Goal: Information Seeking & Learning: Learn about a topic

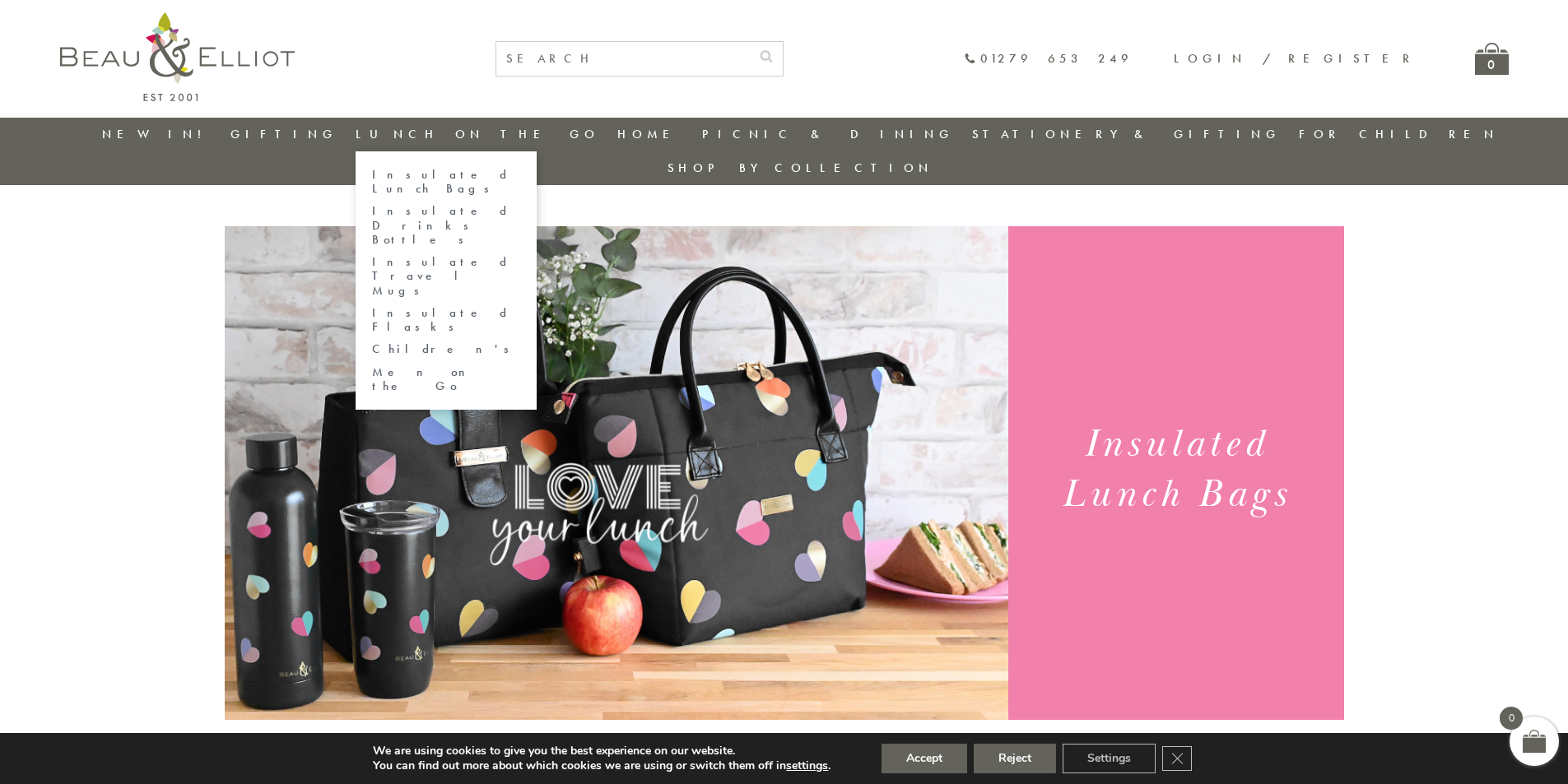
click at [449, 173] on link "Insulated Lunch Bags" at bounding box center [446, 182] width 148 height 29
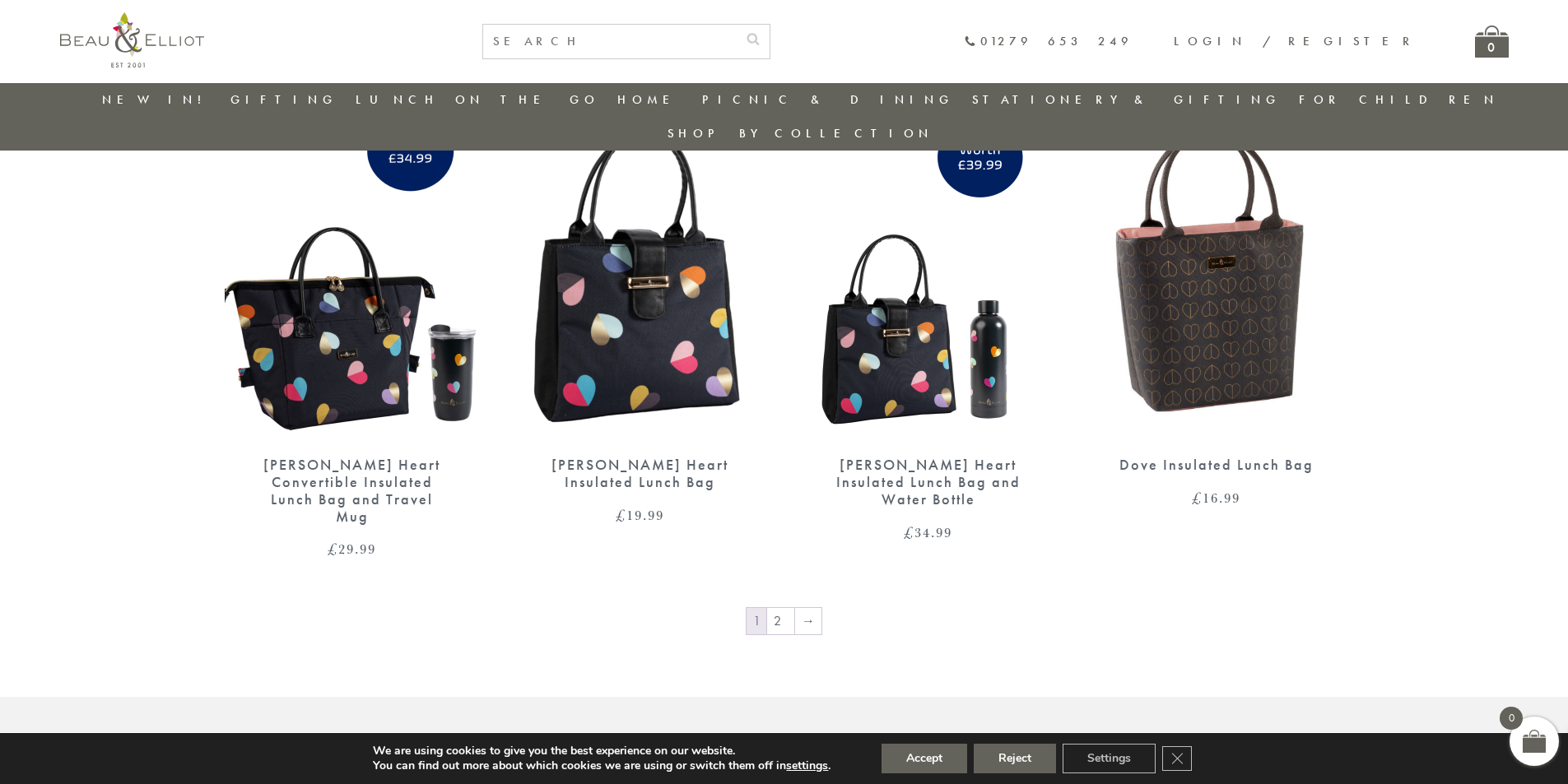
scroll to position [2845, 0]
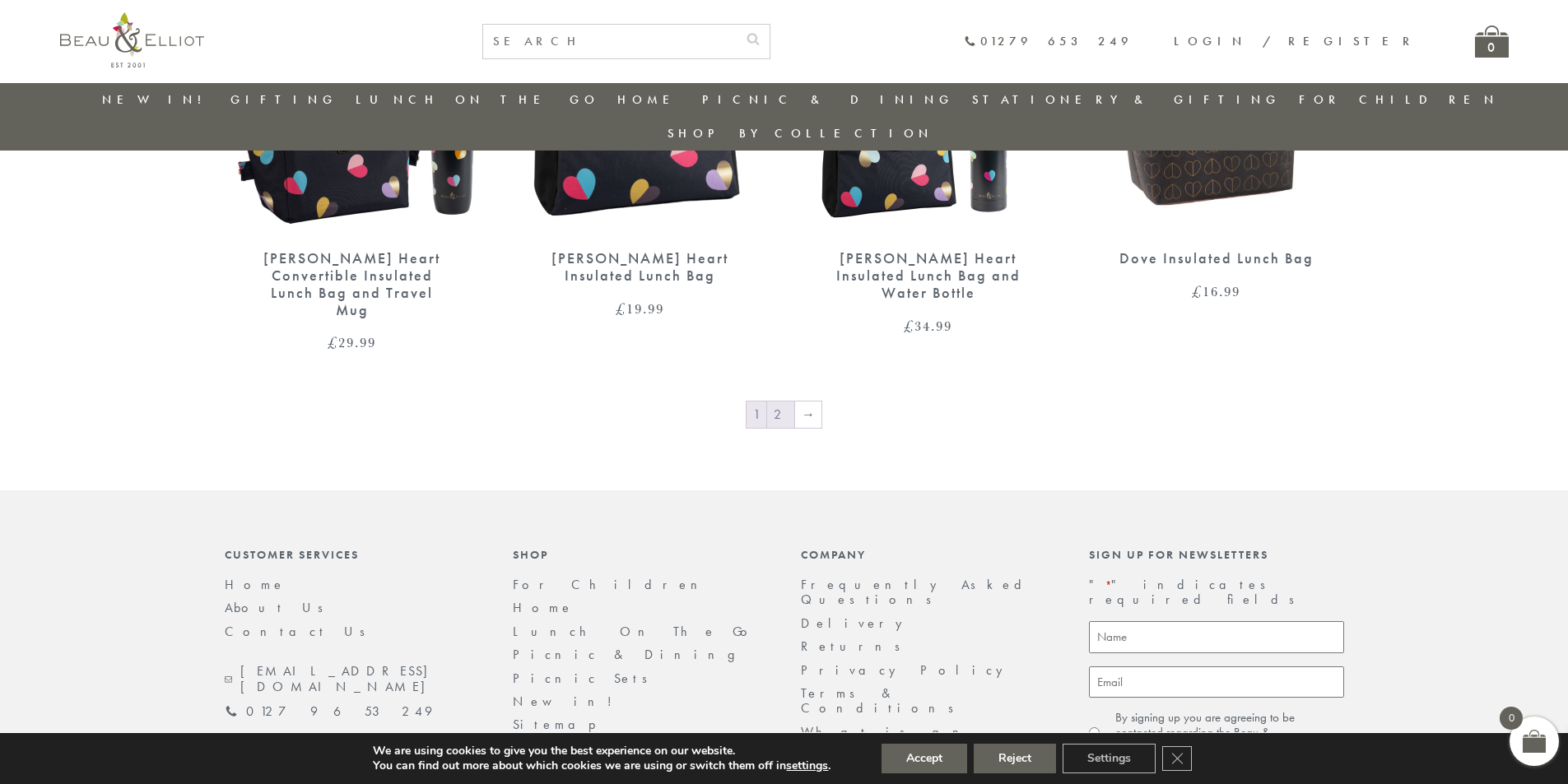
click at [776, 401] on link "2" at bounding box center [781, 414] width 27 height 26
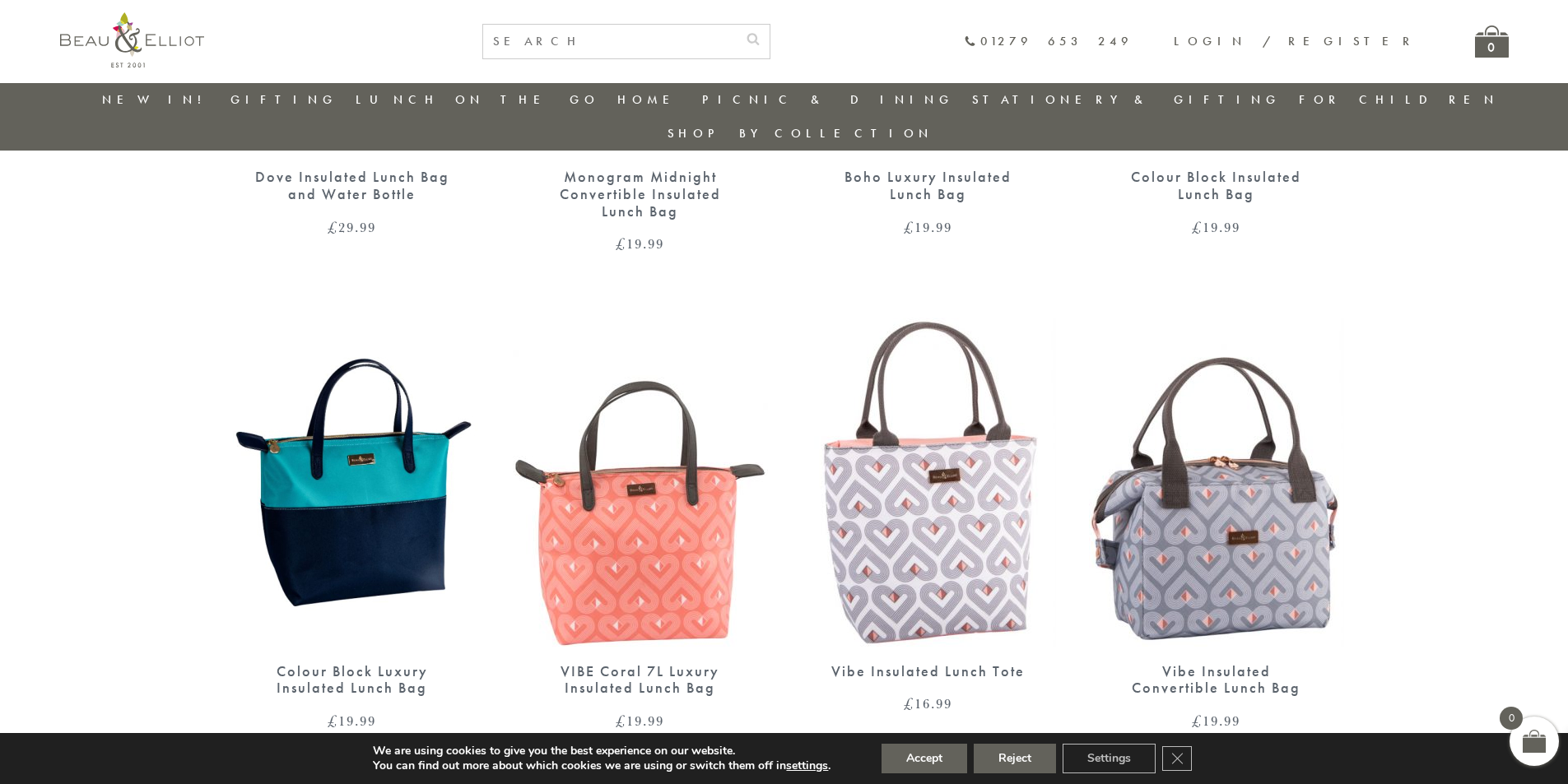
scroll to position [1117, 0]
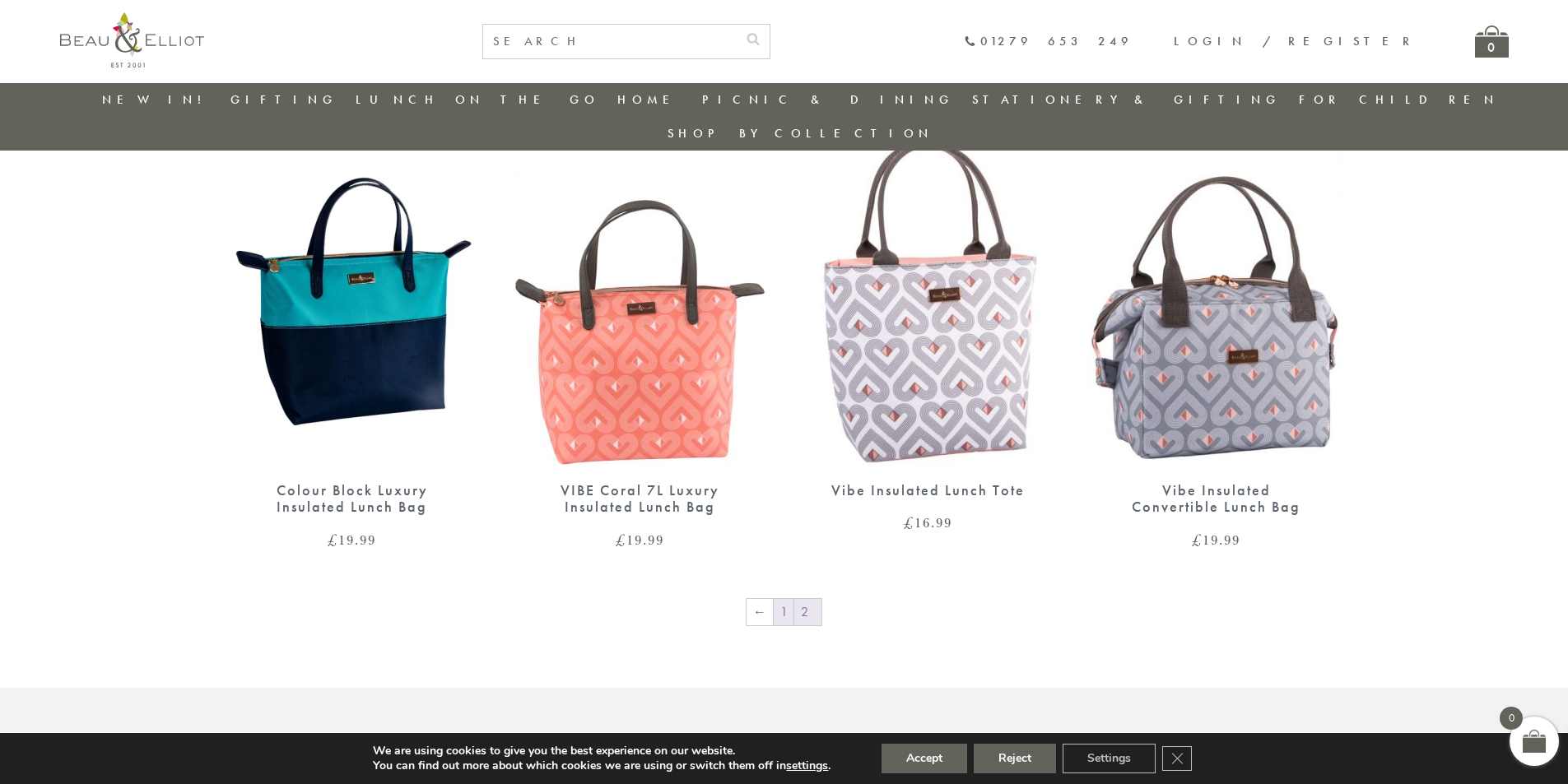
click at [779, 599] on link "1" at bounding box center [783, 611] width 19 height 26
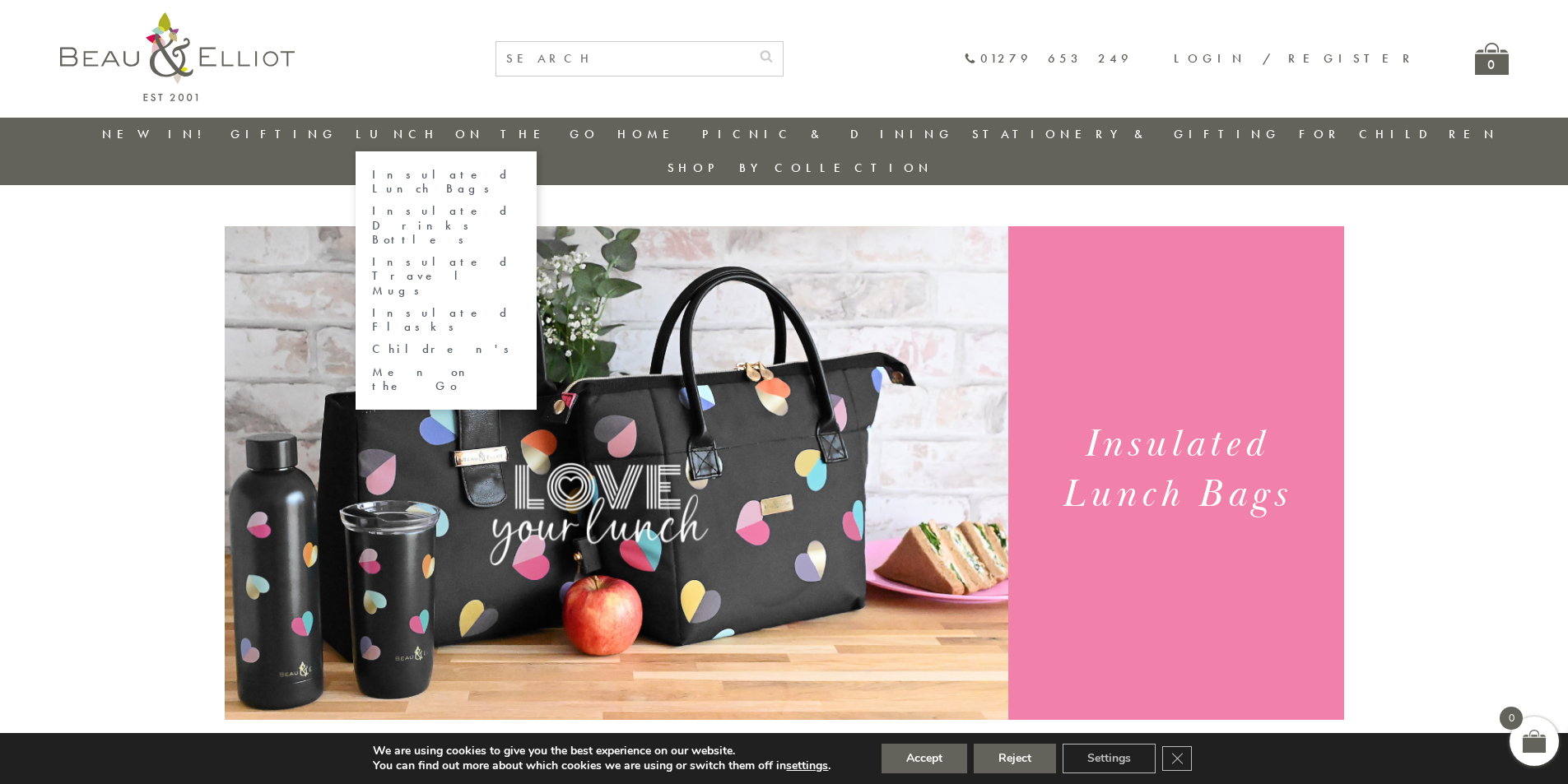
click at [482, 306] on link "Insulated Flasks" at bounding box center [446, 320] width 148 height 29
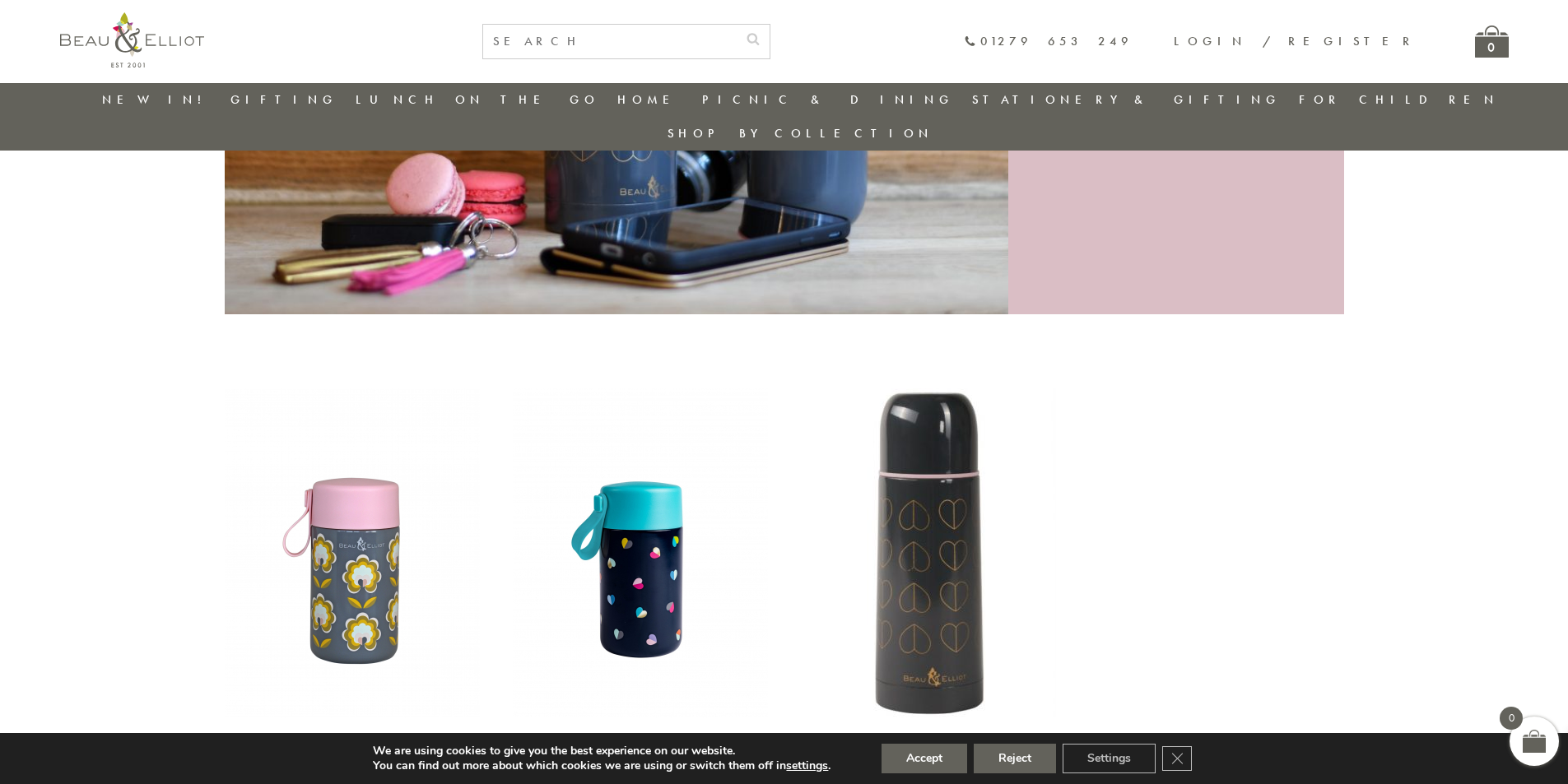
scroll to position [369, 0]
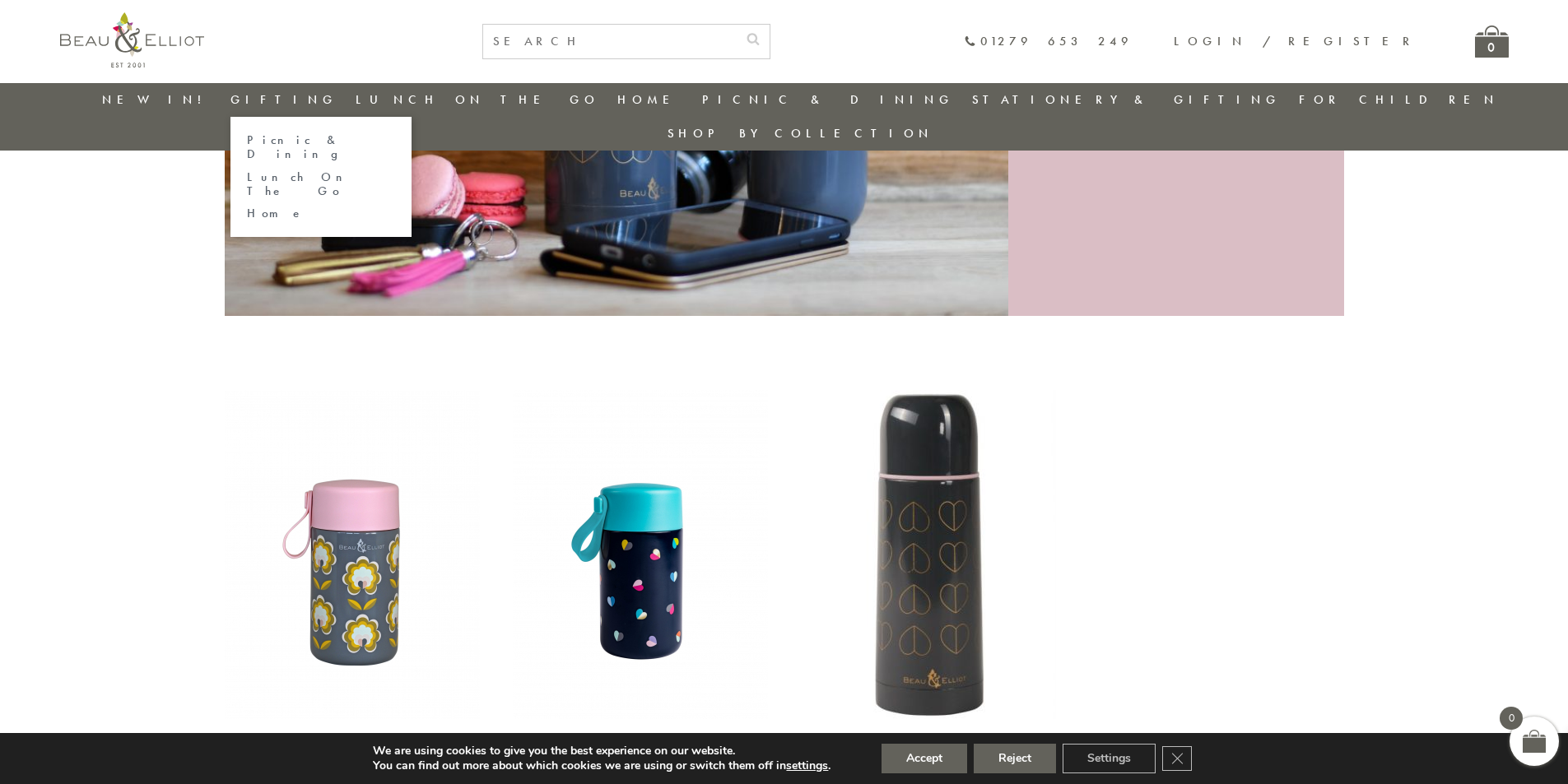
click at [294, 170] on link "Lunch On The Go" at bounding box center [321, 185] width 148 height 29
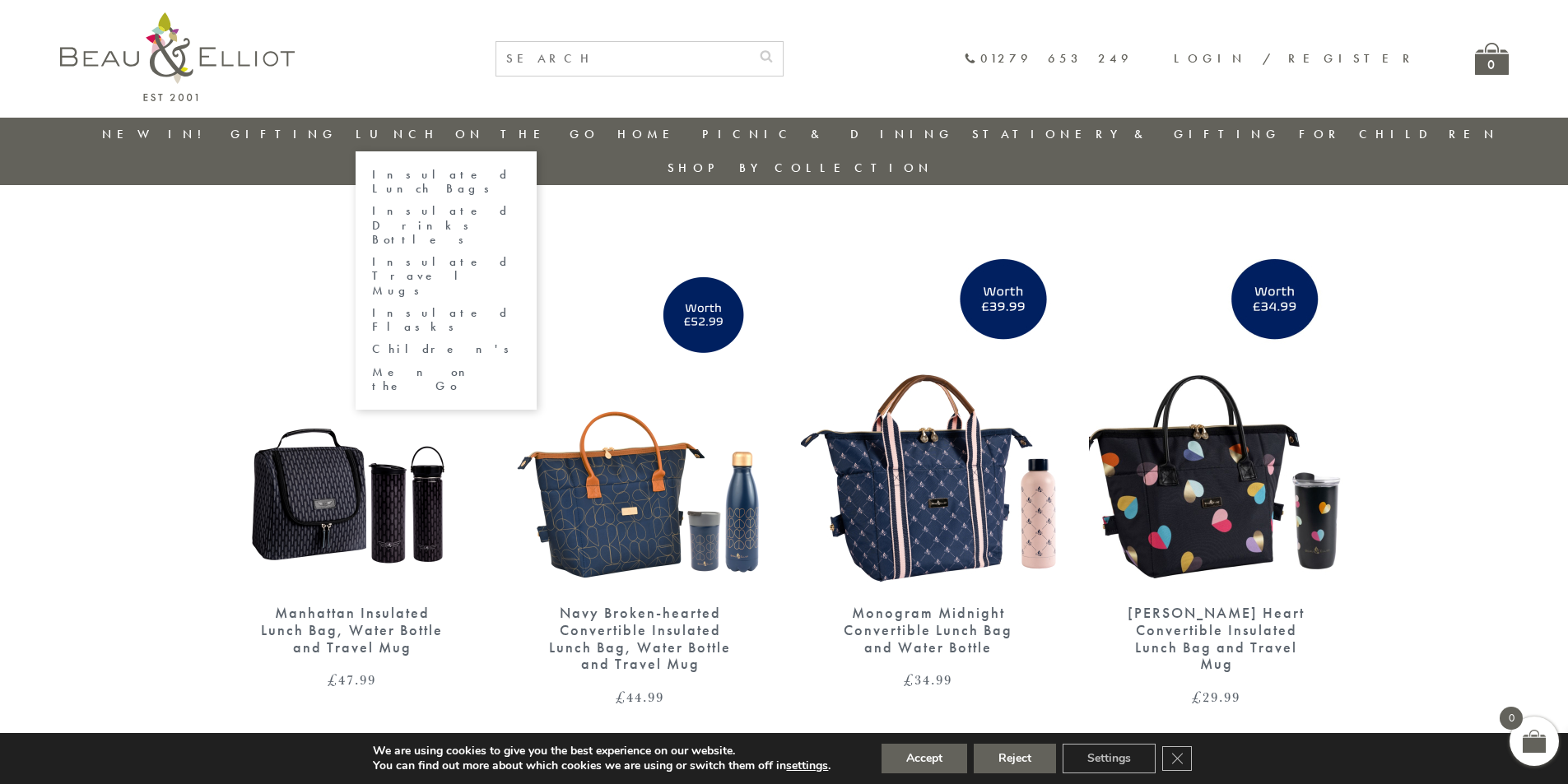
click at [474, 174] on link "Insulated Lunch Bags" at bounding box center [446, 182] width 148 height 29
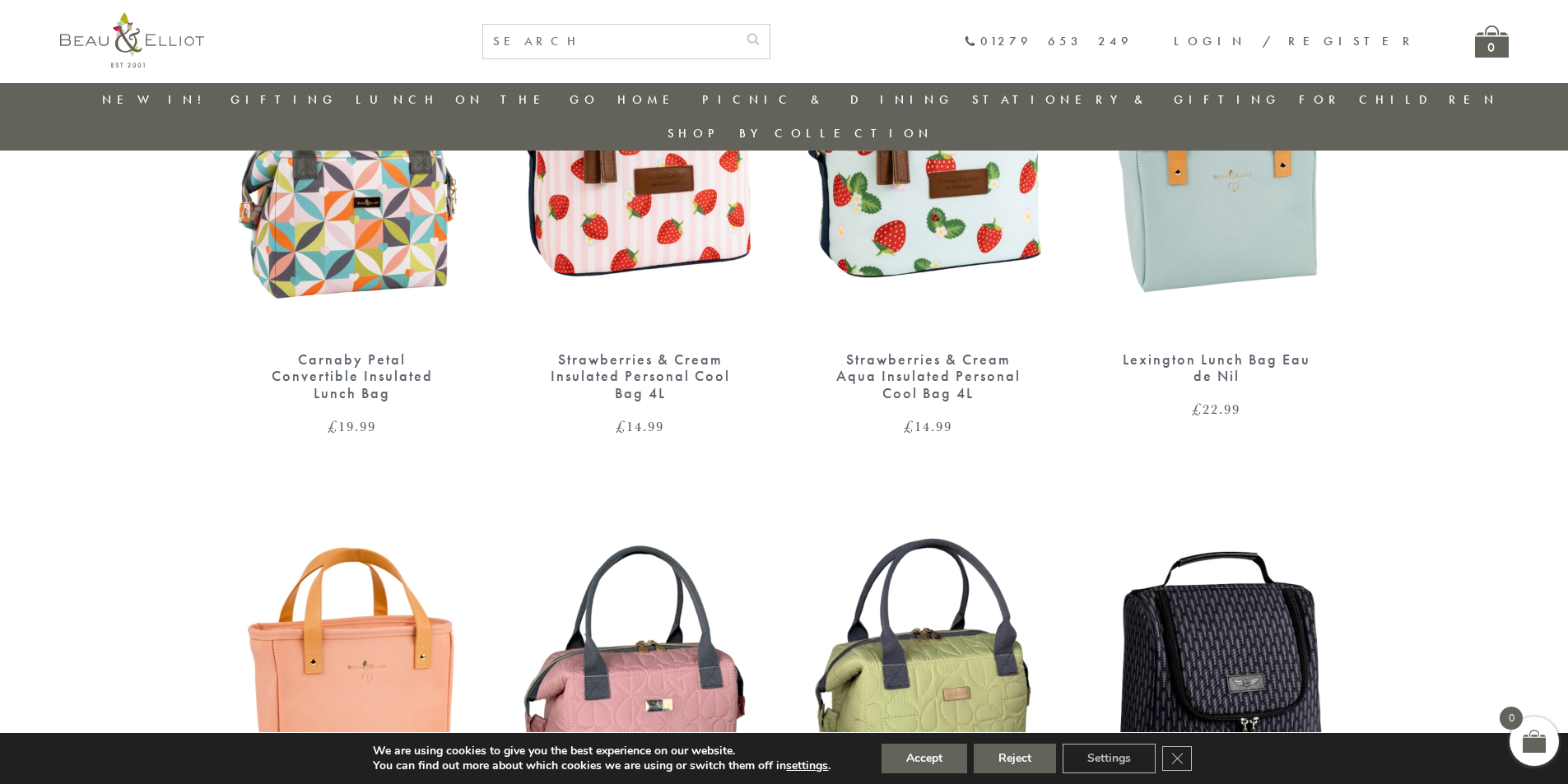
scroll to position [1528, 0]
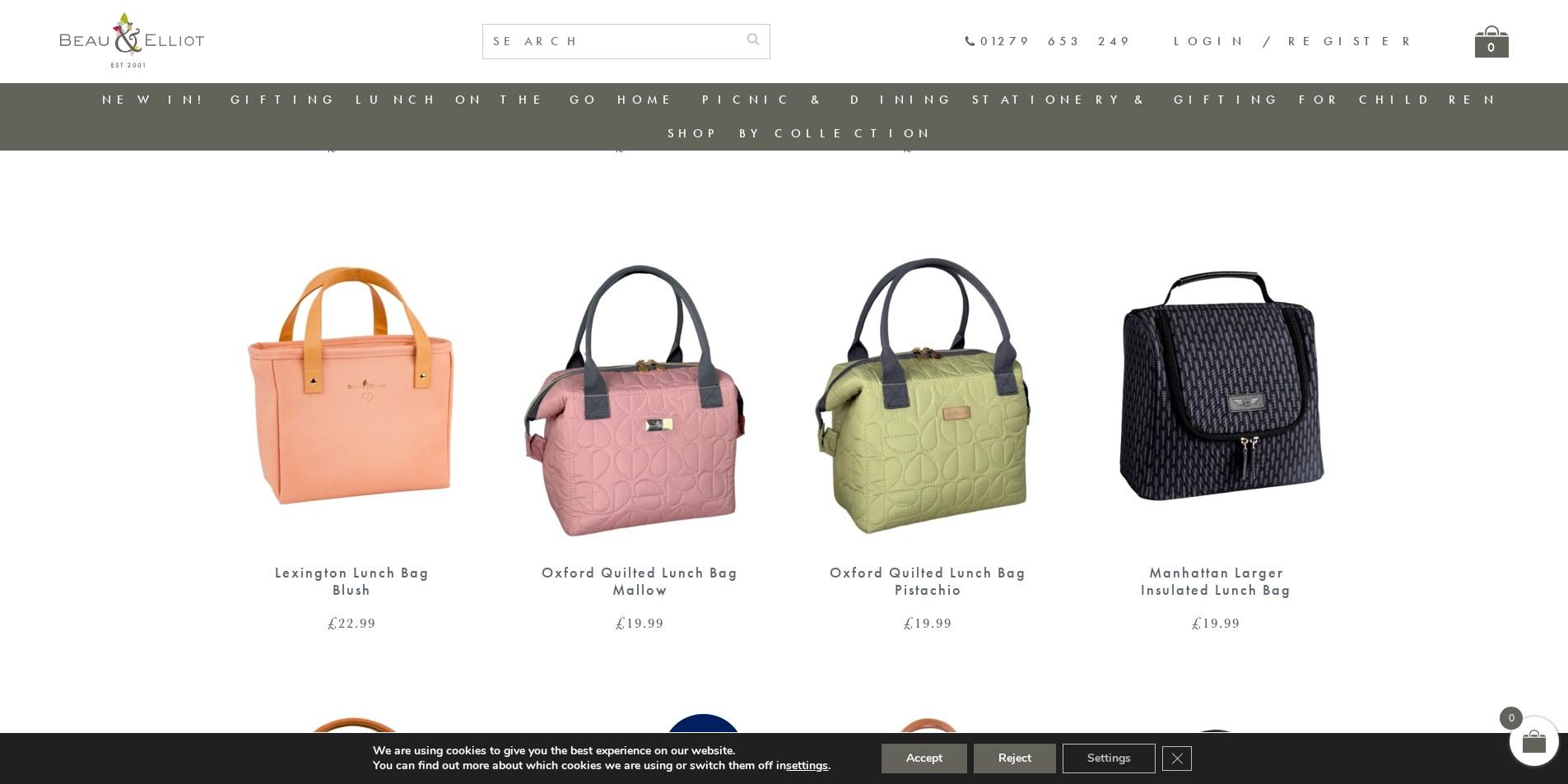
click at [354, 395] on img at bounding box center [352, 384] width 256 height 329
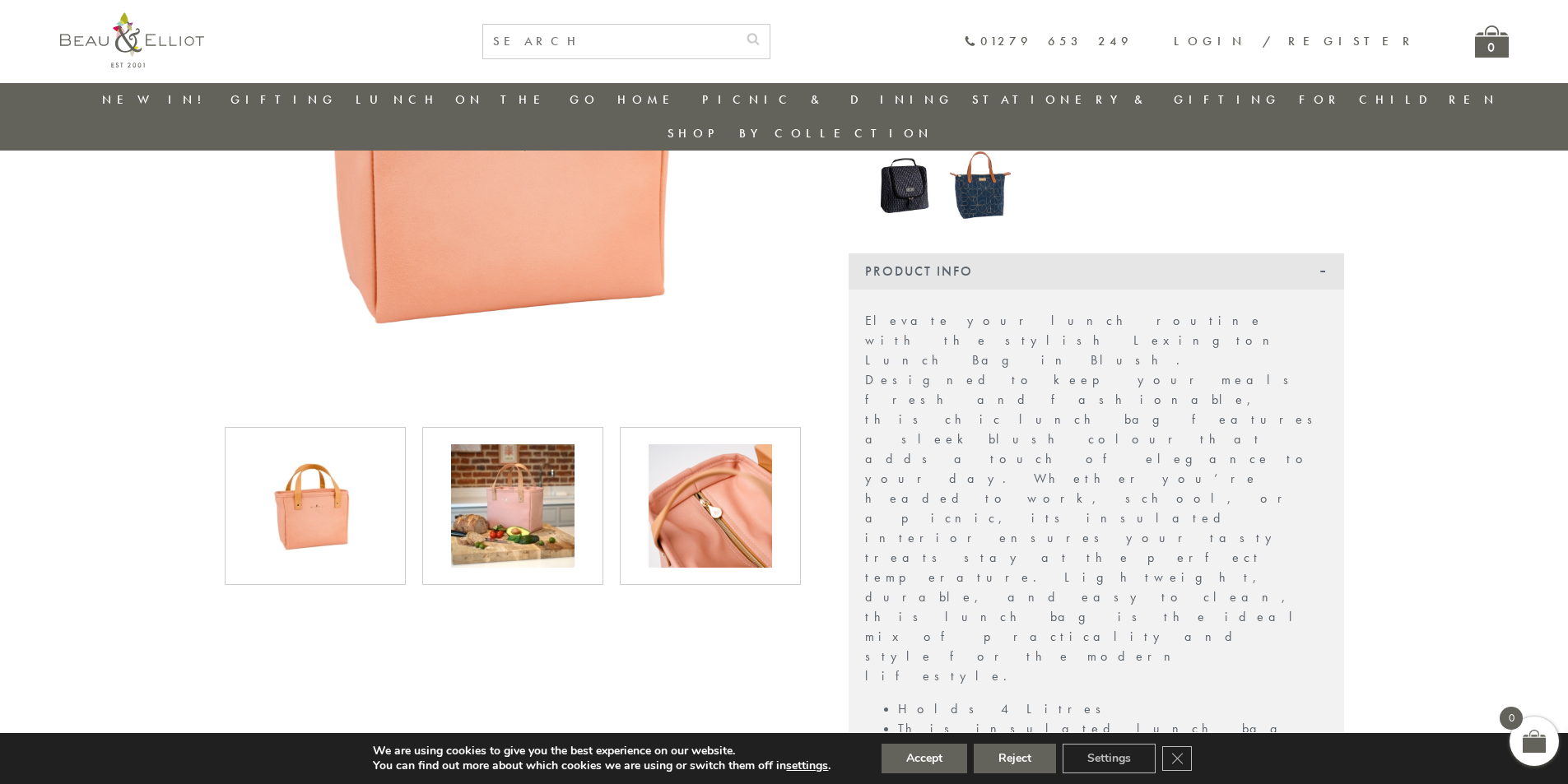
scroll to position [377, 0]
click at [515, 472] on img at bounding box center [513, 507] width 123 height 123
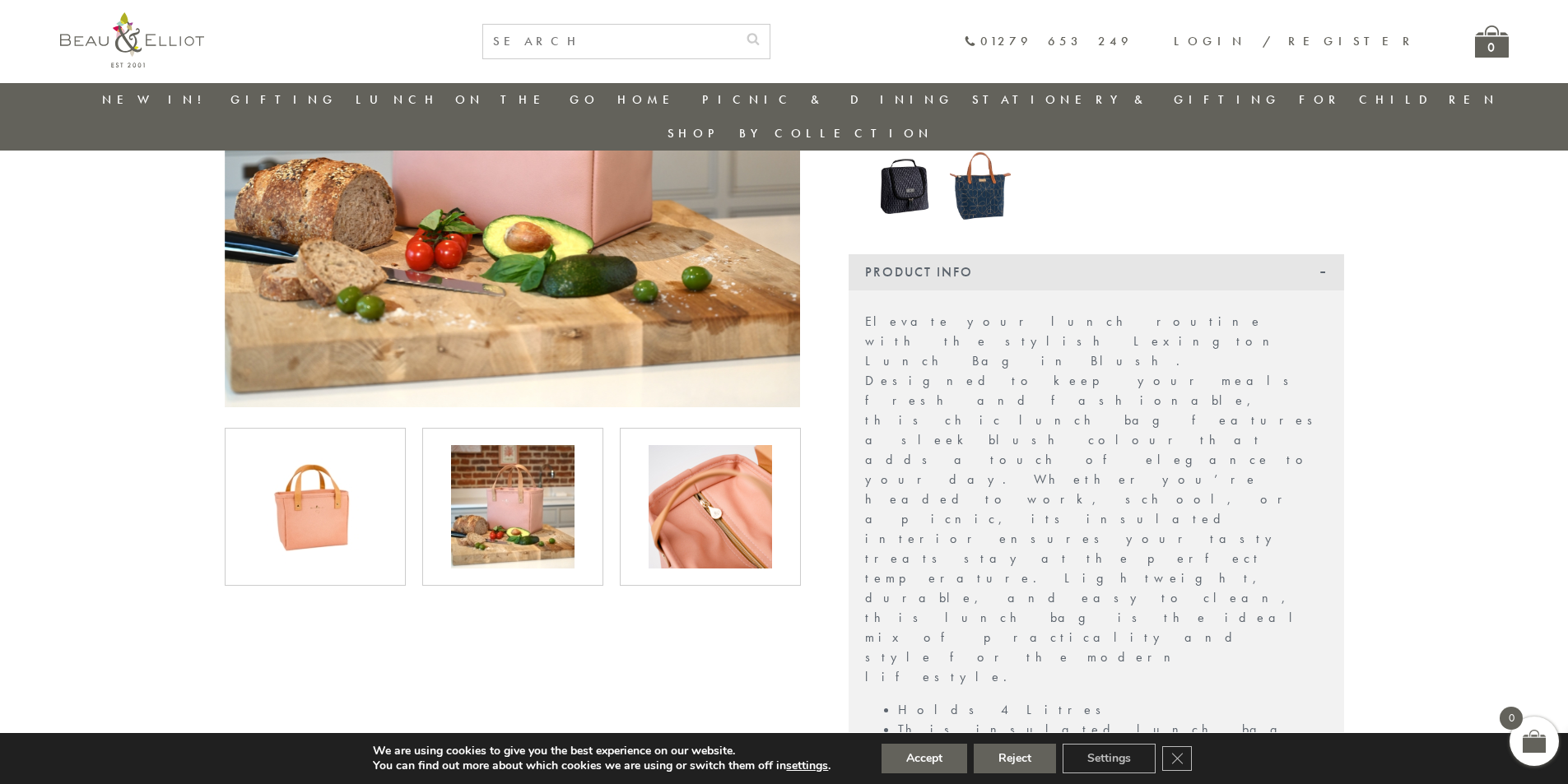
click at [720, 488] on img at bounding box center [710, 507] width 123 height 123
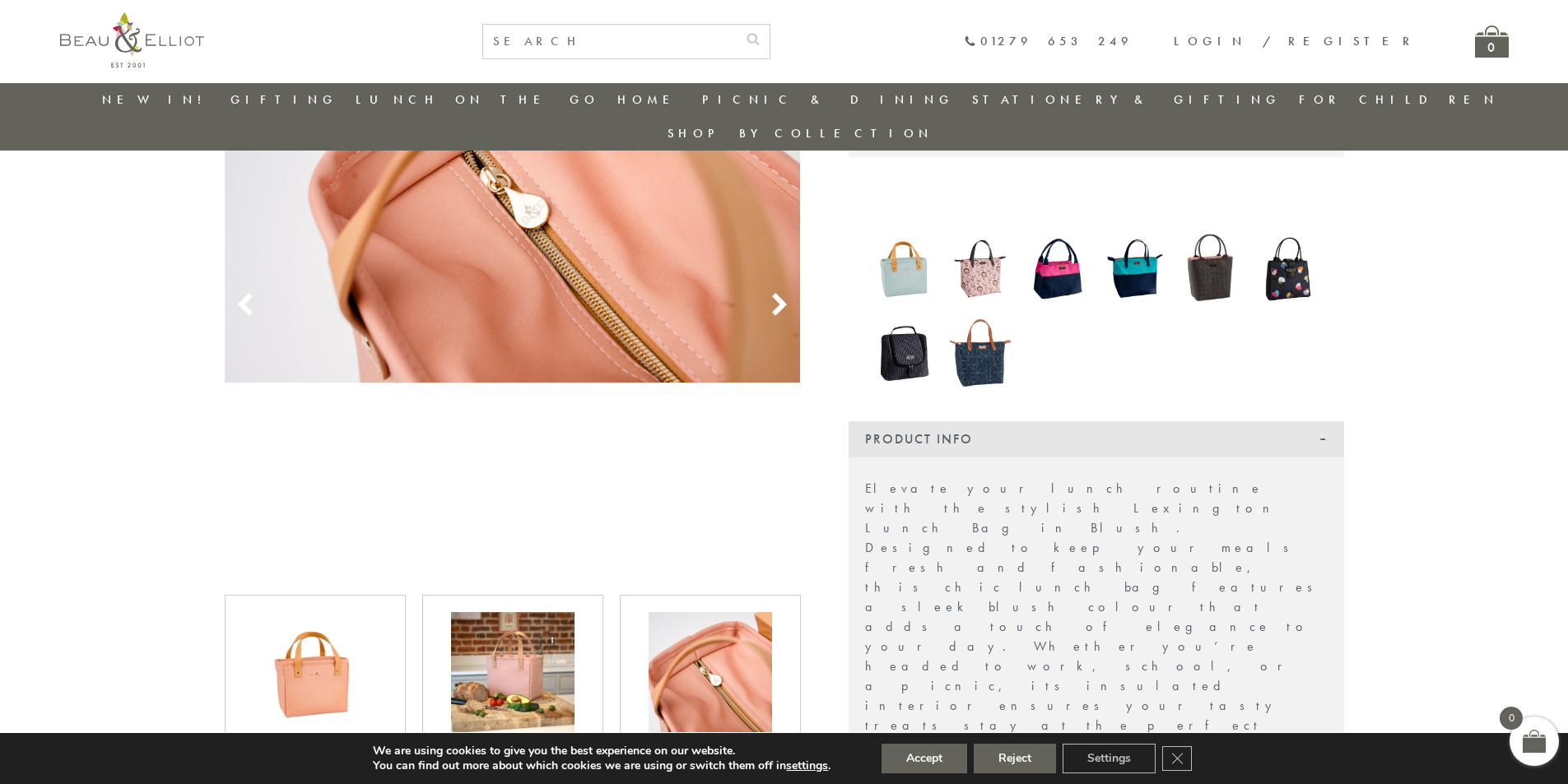
scroll to position [48, 0]
